Goal: Task Accomplishment & Management: Manage account settings

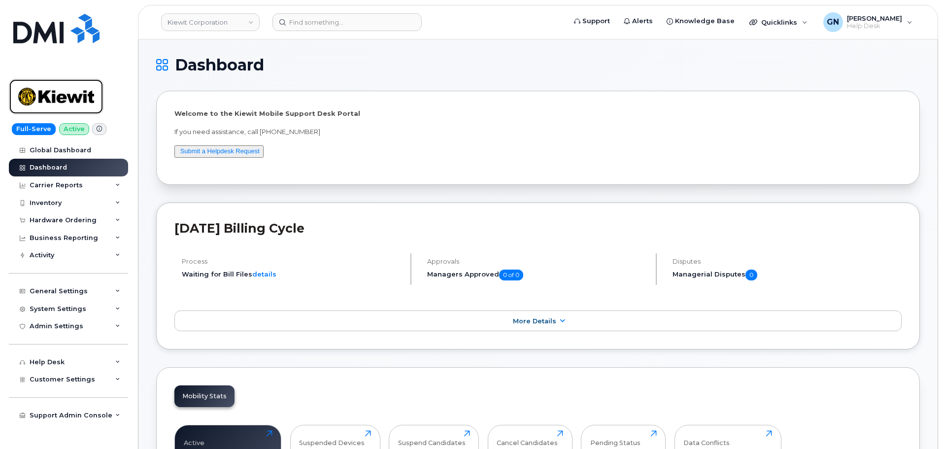
click at [67, 101] on img at bounding box center [56, 96] width 76 height 29
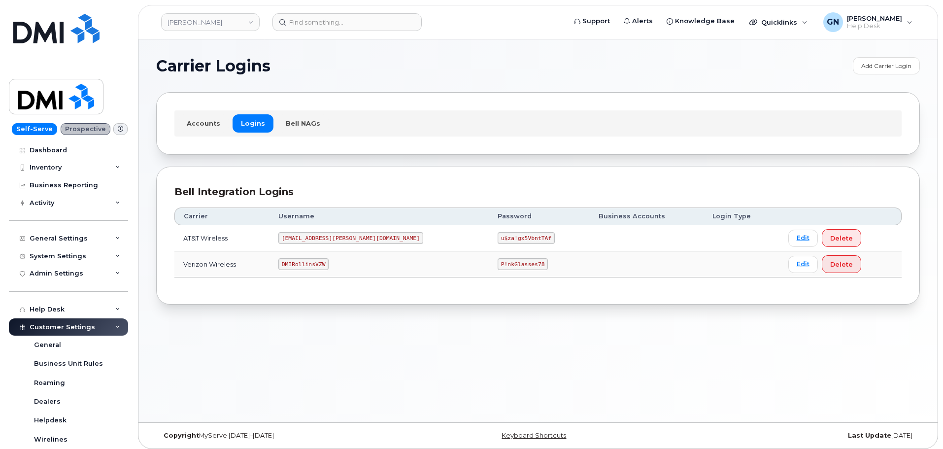
click at [318, 262] on code "DMIRollinsVZW" at bounding box center [303, 264] width 50 height 12
copy code "DMIRollinsVZW"
click at [498, 265] on code "P!nkGlasses78" at bounding box center [523, 264] width 50 height 12
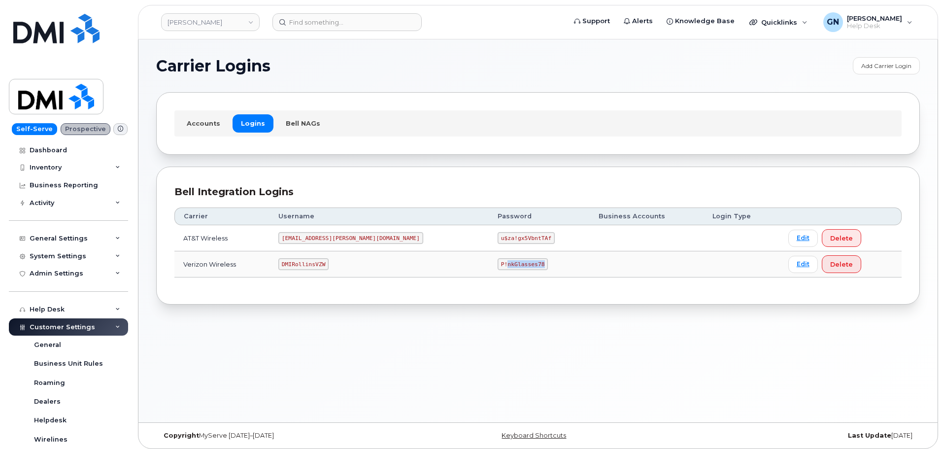
click at [498, 265] on code "P!nkGlasses78" at bounding box center [523, 264] width 50 height 12
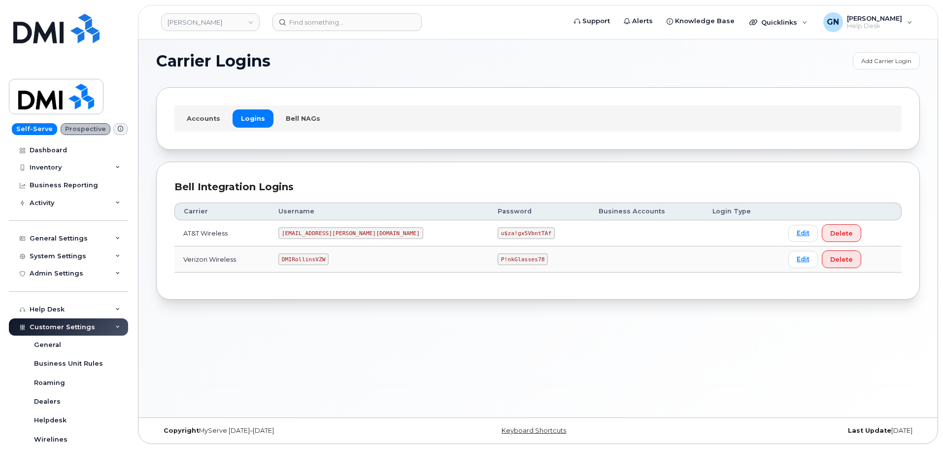
click at [320, 260] on code "DMIRollinsVZW" at bounding box center [303, 259] width 50 height 12
click at [320, 259] on code "DMIRollinsVZW" at bounding box center [303, 259] width 50 height 12
copy code "DMIRollinsVZW"
click at [498, 261] on code "P!nkGlasses78" at bounding box center [523, 259] width 50 height 12
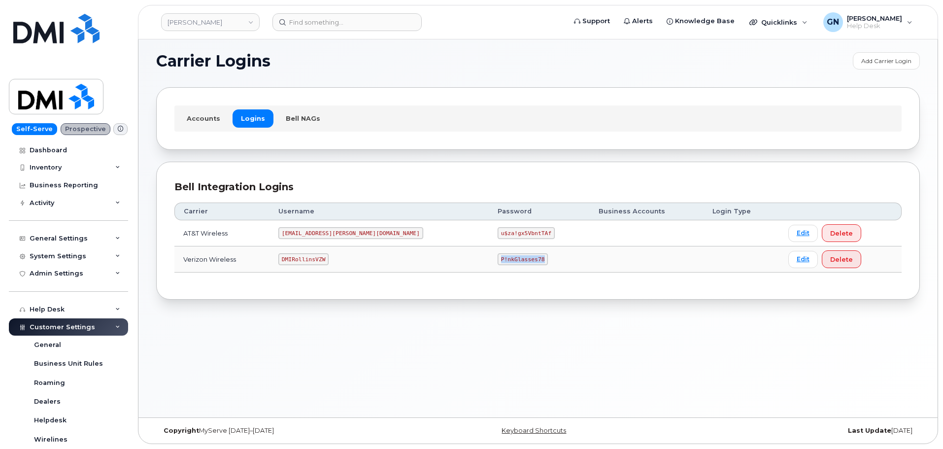
click at [498, 261] on code "P!nkGlasses78" at bounding box center [523, 259] width 50 height 12
copy code "P!nkGlasses78"
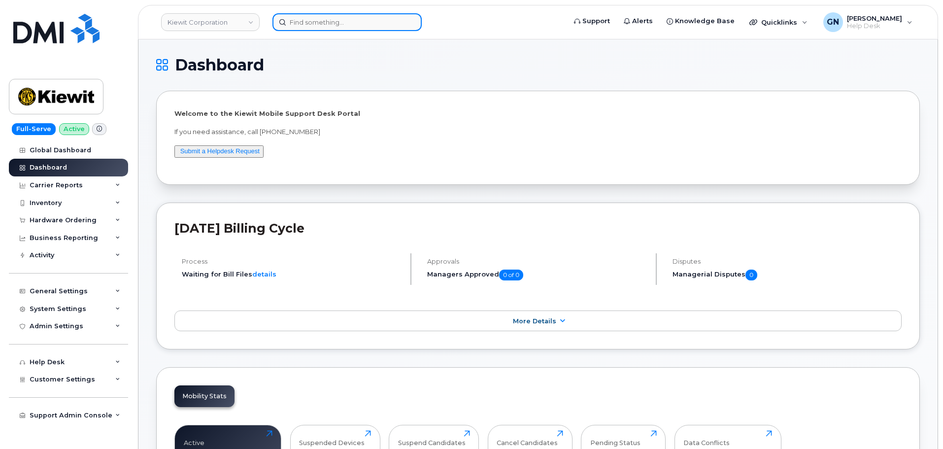
click at [326, 25] on input at bounding box center [346, 22] width 149 height 18
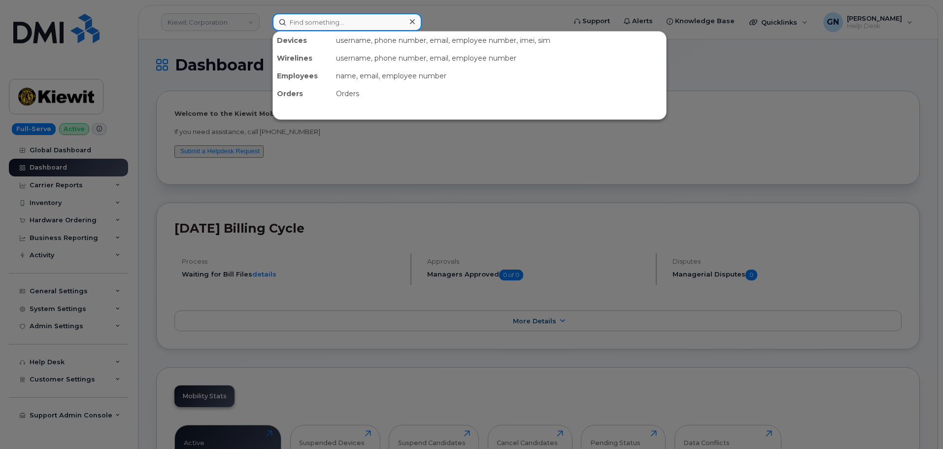
paste input "5312411830"
type input "5312411830"
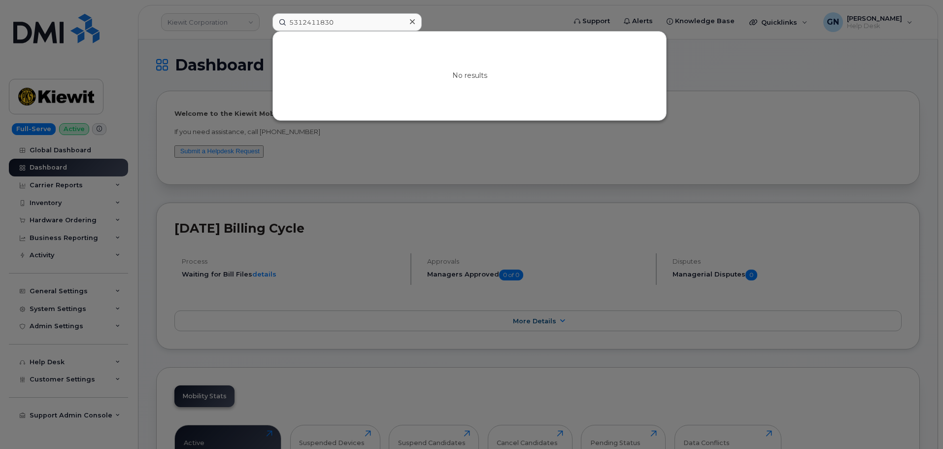
click at [136, 84] on div at bounding box center [471, 224] width 943 height 449
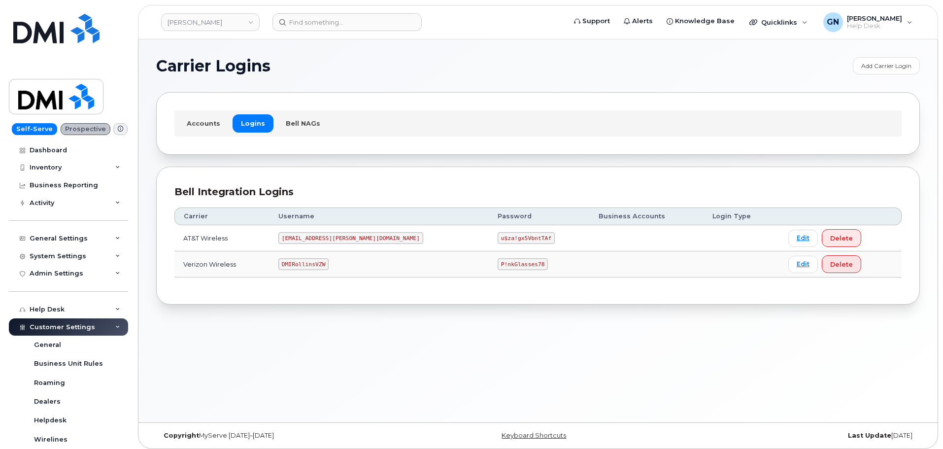
click at [321, 260] on code "DMIRollinsVZW" at bounding box center [303, 264] width 50 height 12
click at [321, 261] on code "DMIRollinsVZW" at bounding box center [303, 264] width 50 height 12
copy code "DMIRollinsVZW"
click at [498, 264] on code "P!nkGlasses78" at bounding box center [523, 264] width 50 height 12
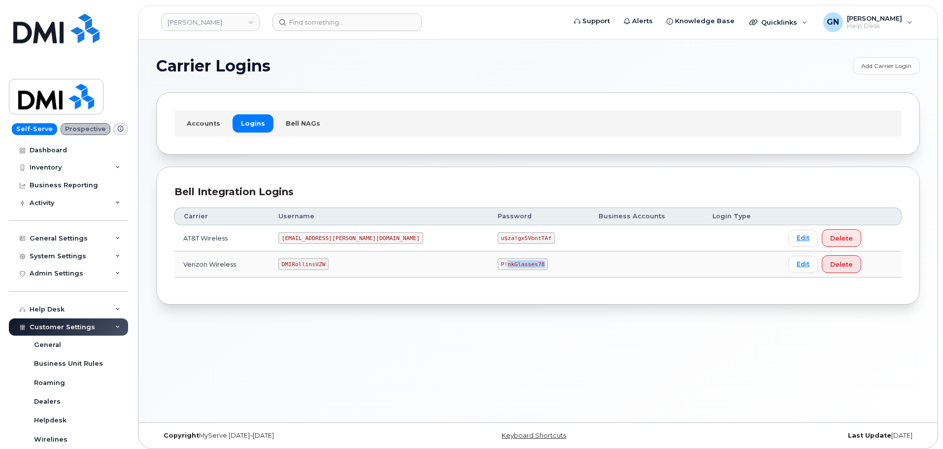
click at [498, 264] on code "P!nkGlasses78" at bounding box center [523, 264] width 50 height 12
click at [319, 237] on code "[EMAIL_ADDRESS][PERSON_NAME][DOMAIN_NAME]" at bounding box center [350, 238] width 145 height 12
click at [319, 236] on code "[EMAIL_ADDRESS][PERSON_NAME][DOMAIN_NAME]" at bounding box center [350, 238] width 145 height 12
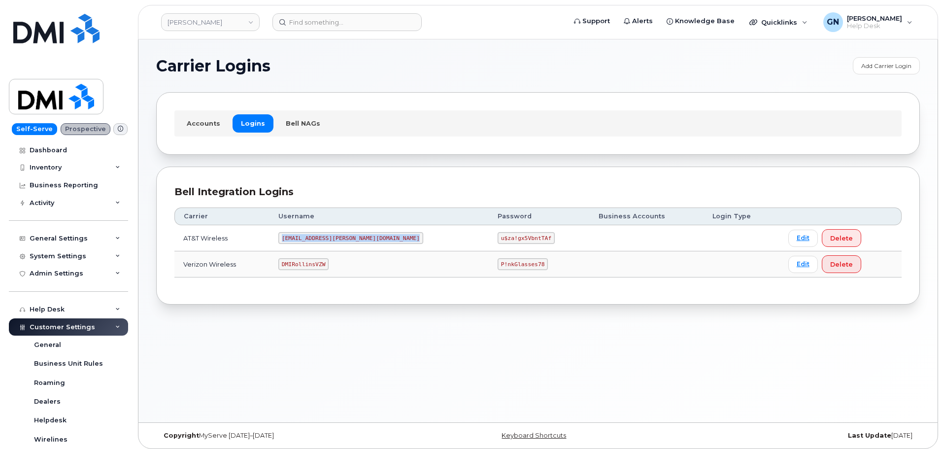
click at [319, 236] on code "[EMAIL_ADDRESS][PERSON_NAME][DOMAIN_NAME]" at bounding box center [350, 238] width 145 height 12
copy code "[EMAIL_ADDRESS][PERSON_NAME][DOMAIN_NAME]"
click at [498, 239] on code "u$za!gx5VbntTAf" at bounding box center [526, 238] width 57 height 12
click at [498, 238] on code "u$za!gx5VbntTAf" at bounding box center [526, 238] width 57 height 12
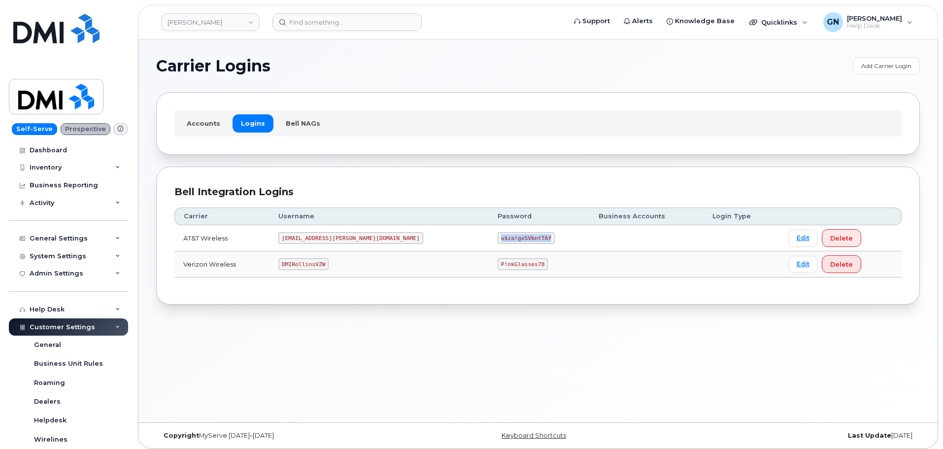
click at [498, 238] on code "u$za!gx5VbntTAf" at bounding box center [526, 238] width 57 height 12
copy code "u$za!gx5VbntTAf"
